Goal: Book appointment/travel/reservation

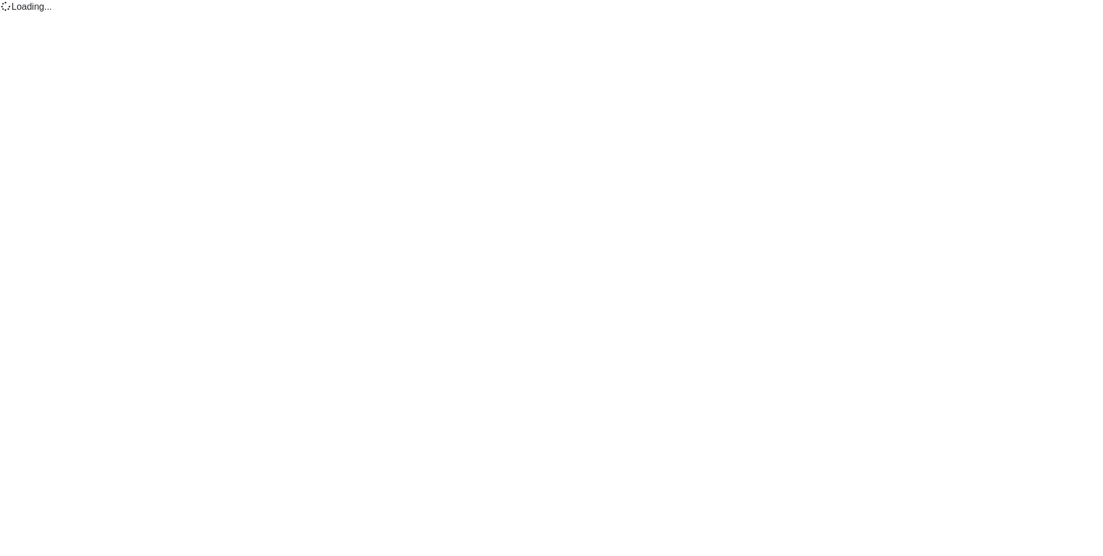
click at [439, 14] on body "Loading..." at bounding box center [551, 7] width 1103 height 14
click at [213, 14] on body "Loading..." at bounding box center [551, 7] width 1103 height 14
